Goal: Manage account settings

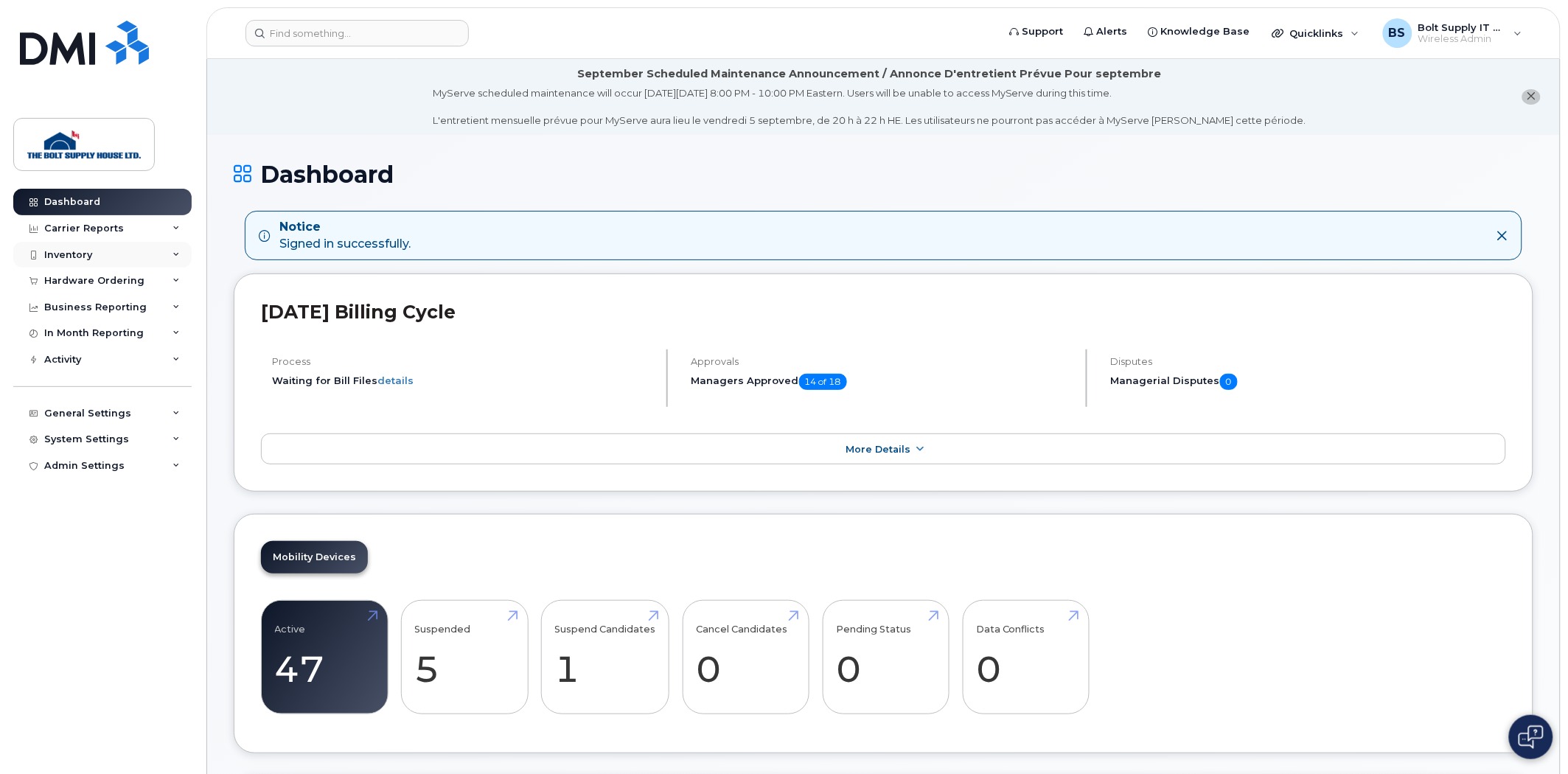
click at [114, 261] on div "Inventory" at bounding box center [102, 255] width 178 height 27
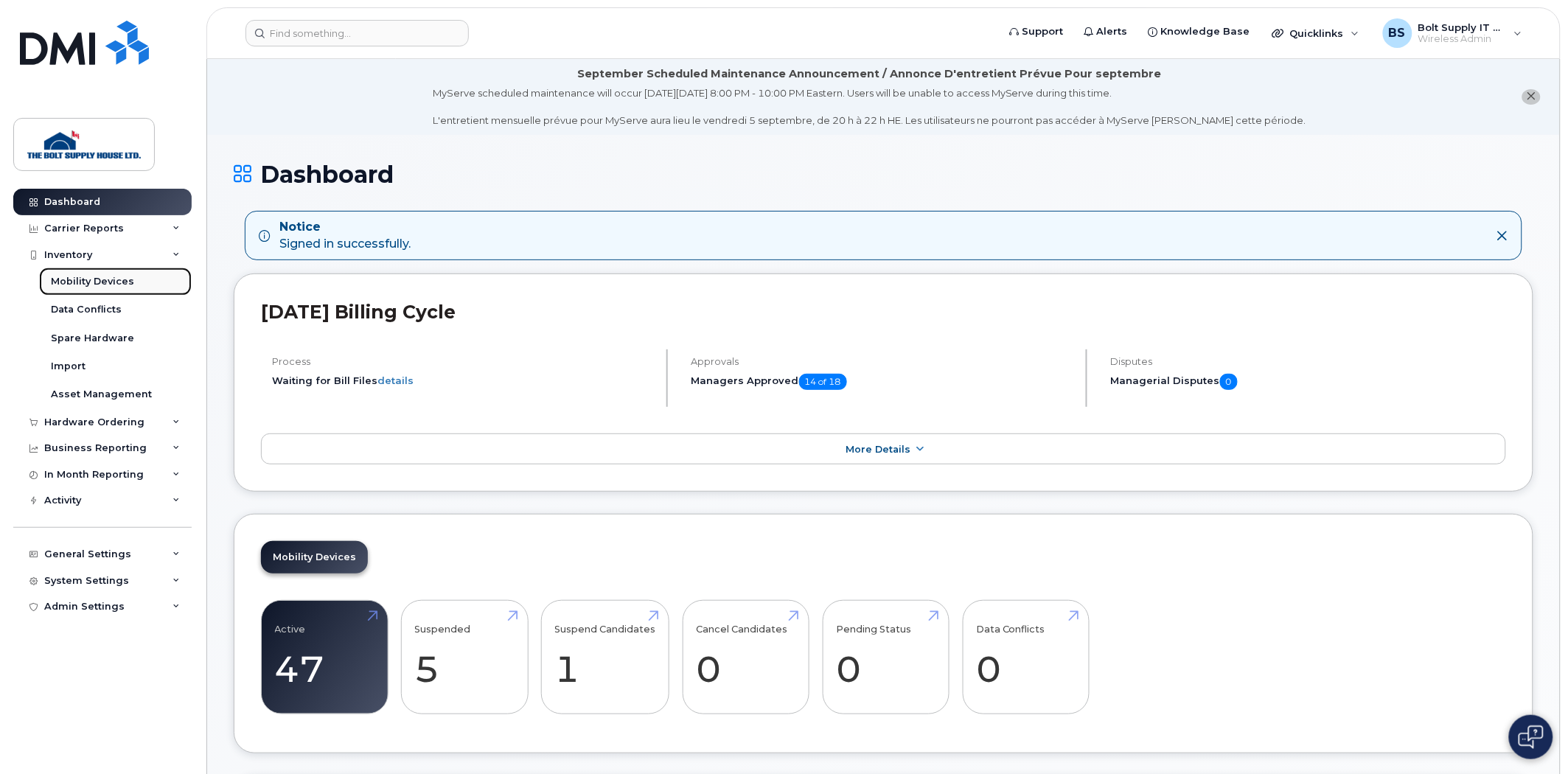
click at [98, 279] on div "Mobility Devices" at bounding box center [93, 281] width 83 height 13
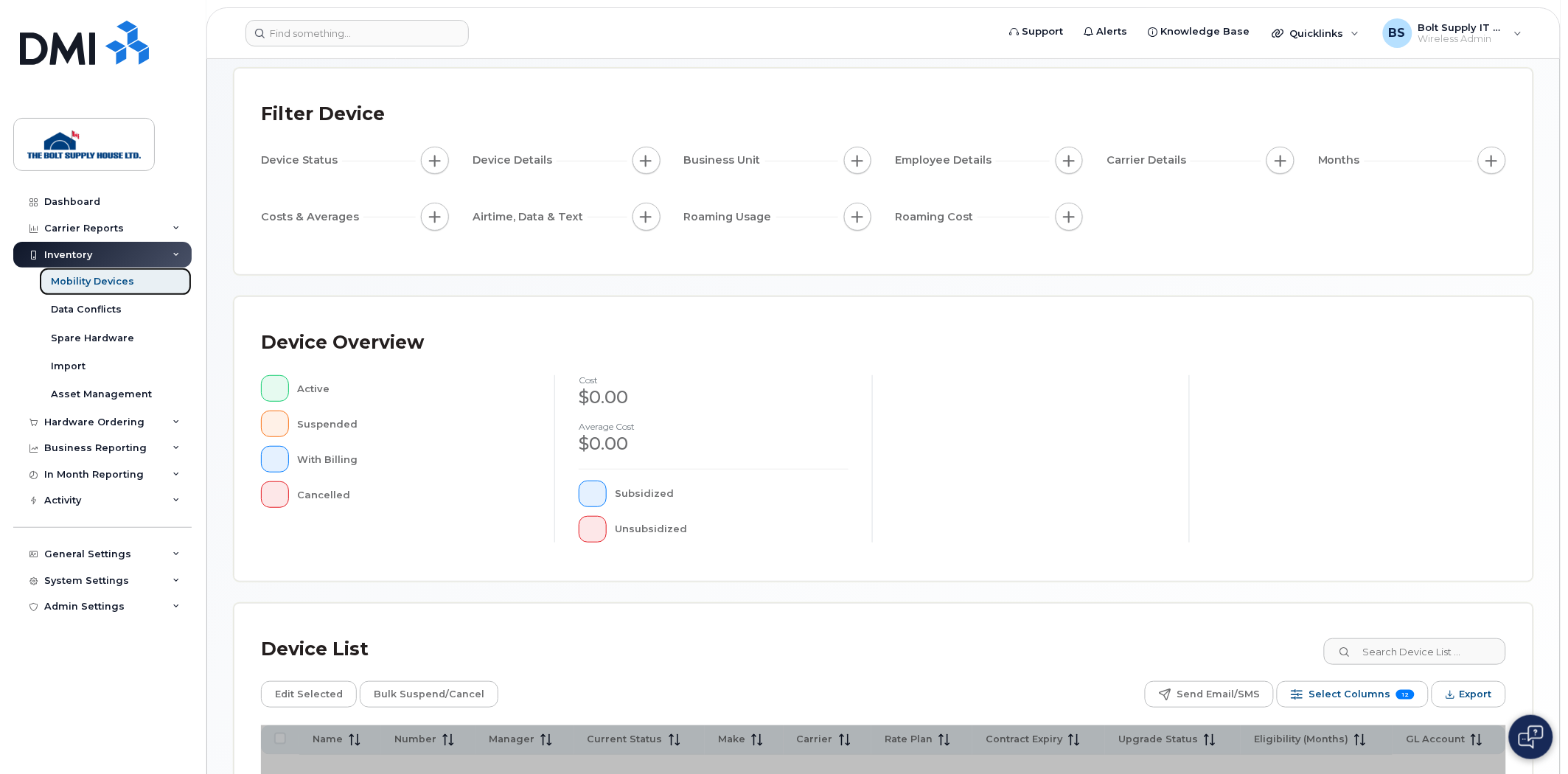
scroll to position [239, 0]
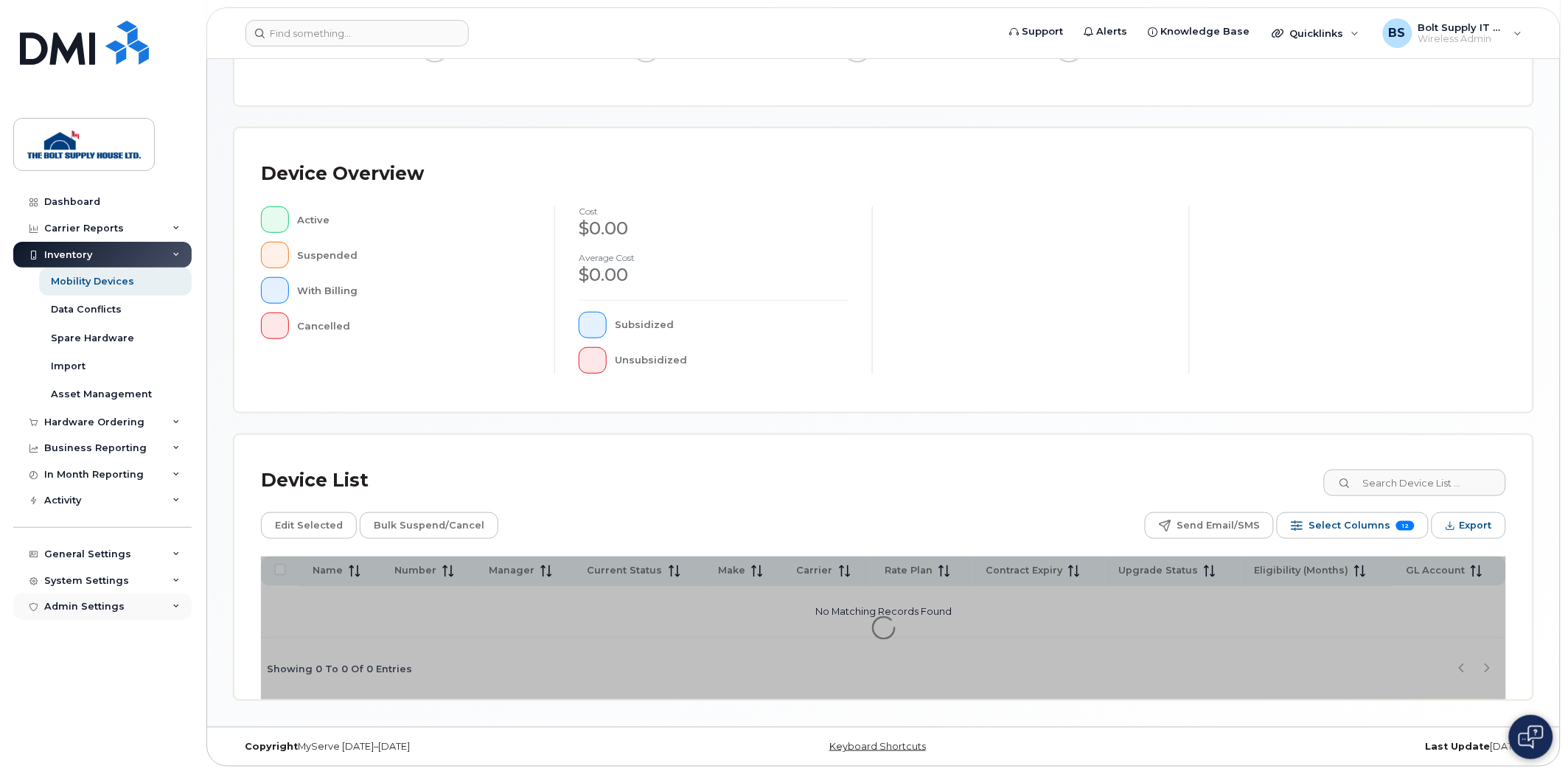
click at [159, 610] on div "Admin Settings" at bounding box center [102, 606] width 178 height 27
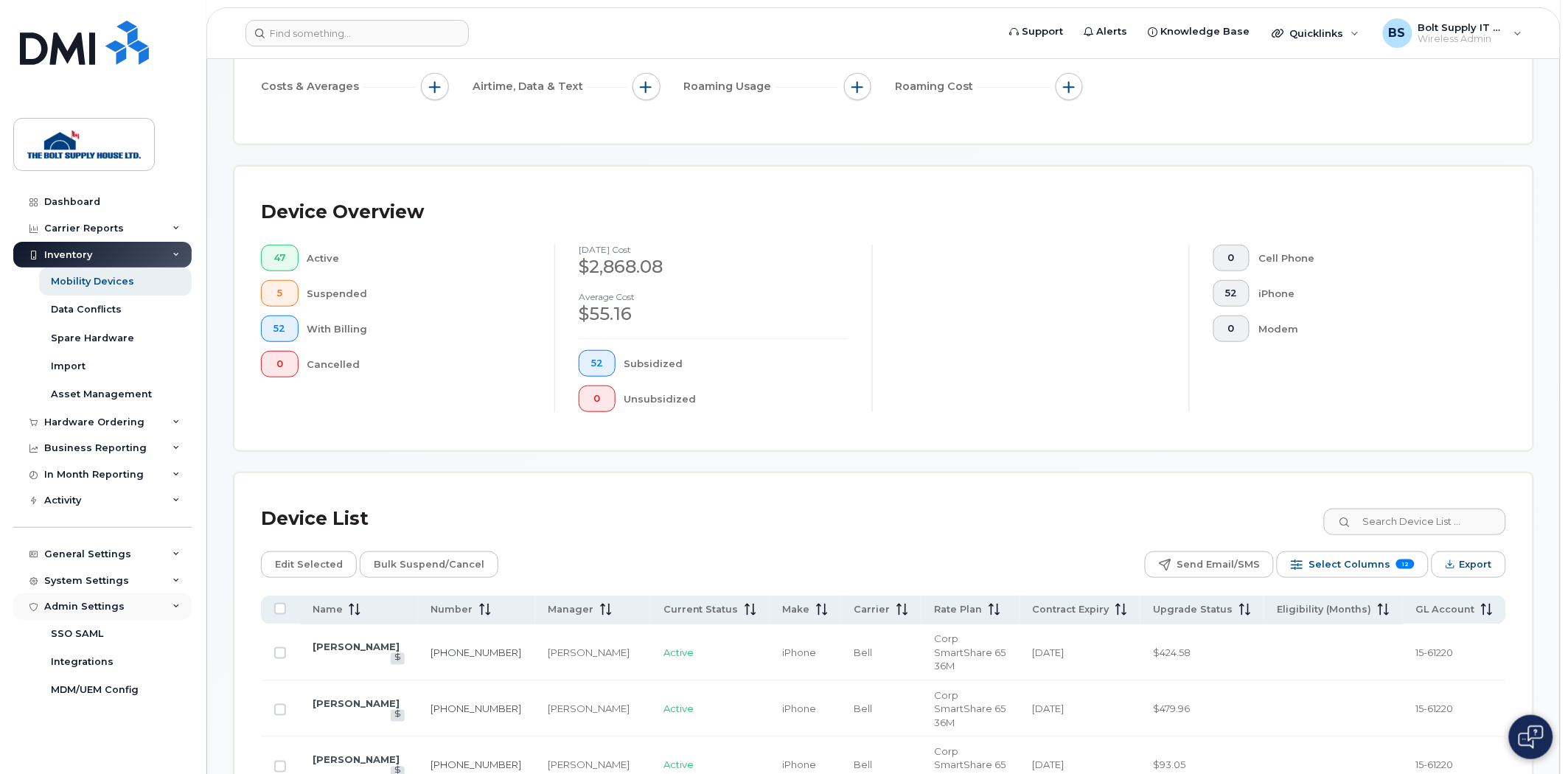
click at [178, 598] on div "Admin Settings" at bounding box center [102, 606] width 178 height 27
click at [178, 553] on icon at bounding box center [176, 554] width 7 height 7
click at [158, 576] on link "My Account" at bounding box center [116, 582] width 153 height 28
